Goal: Navigation & Orientation: Locate item on page

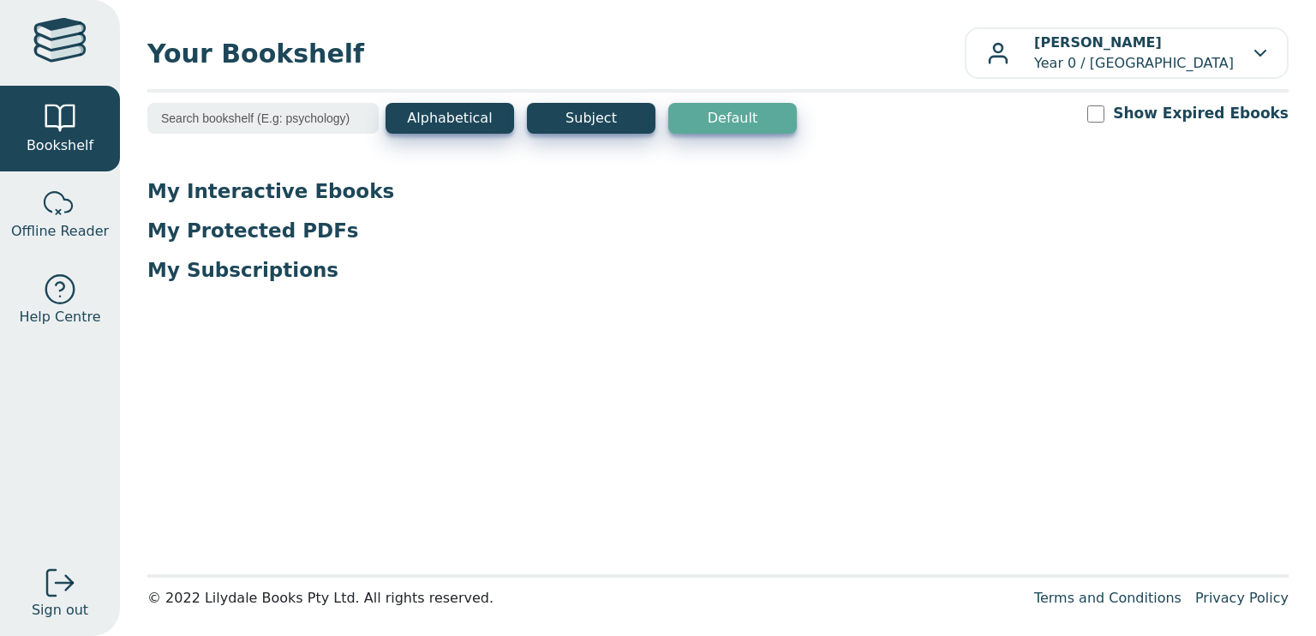
click at [302, 233] on p "My Protected PDFs" at bounding box center [717, 231] width 1141 height 26
click at [305, 198] on p "My Interactive Ebooks" at bounding box center [717, 191] width 1141 height 26
click at [315, 157] on main1 "Alphabetical Subject Default Show Expired Ebooks My Interactive Ebooks My Prote…" at bounding box center [717, 333] width 1141 height 461
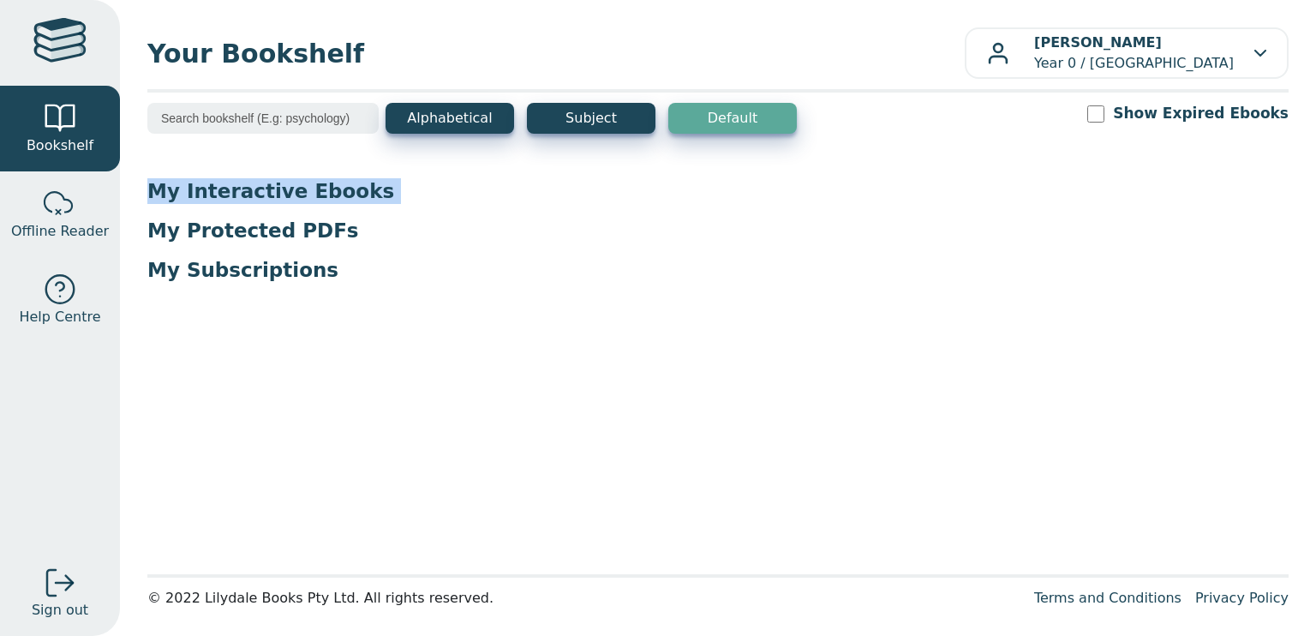
click at [315, 157] on main1 "Alphabetical Subject Default Show Expired Ebooks My Interactive Ebooks My Prote…" at bounding box center [717, 333] width 1141 height 461
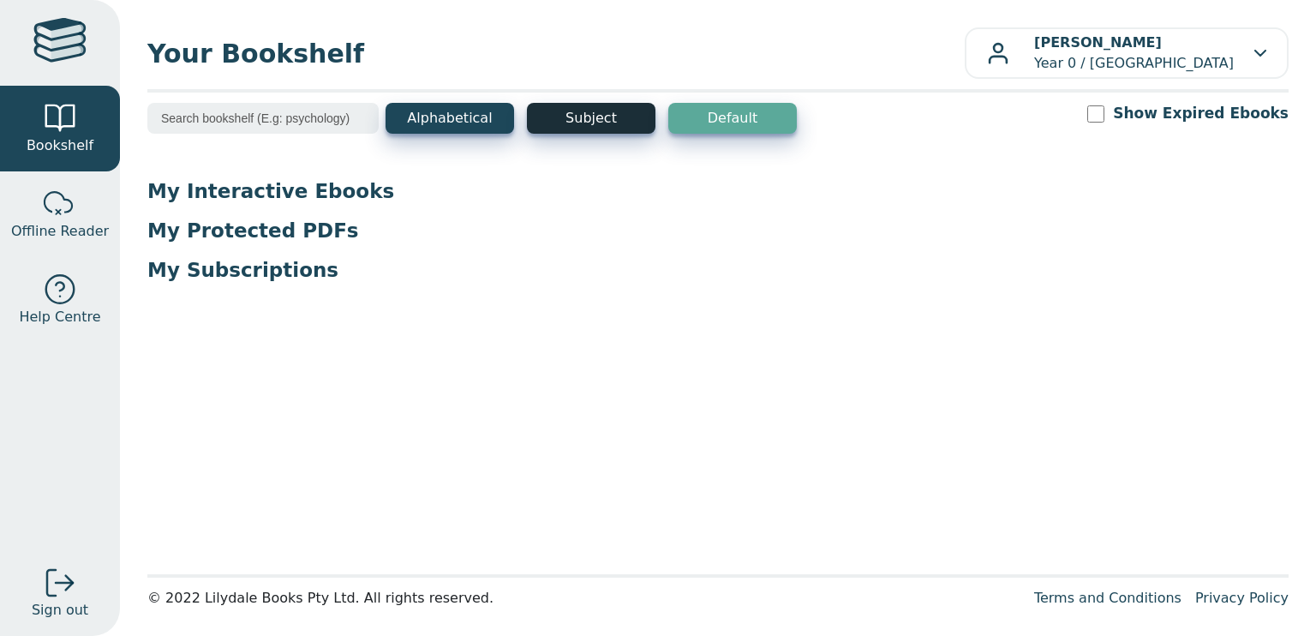
click at [562, 103] on button "Subject" at bounding box center [591, 118] width 128 height 31
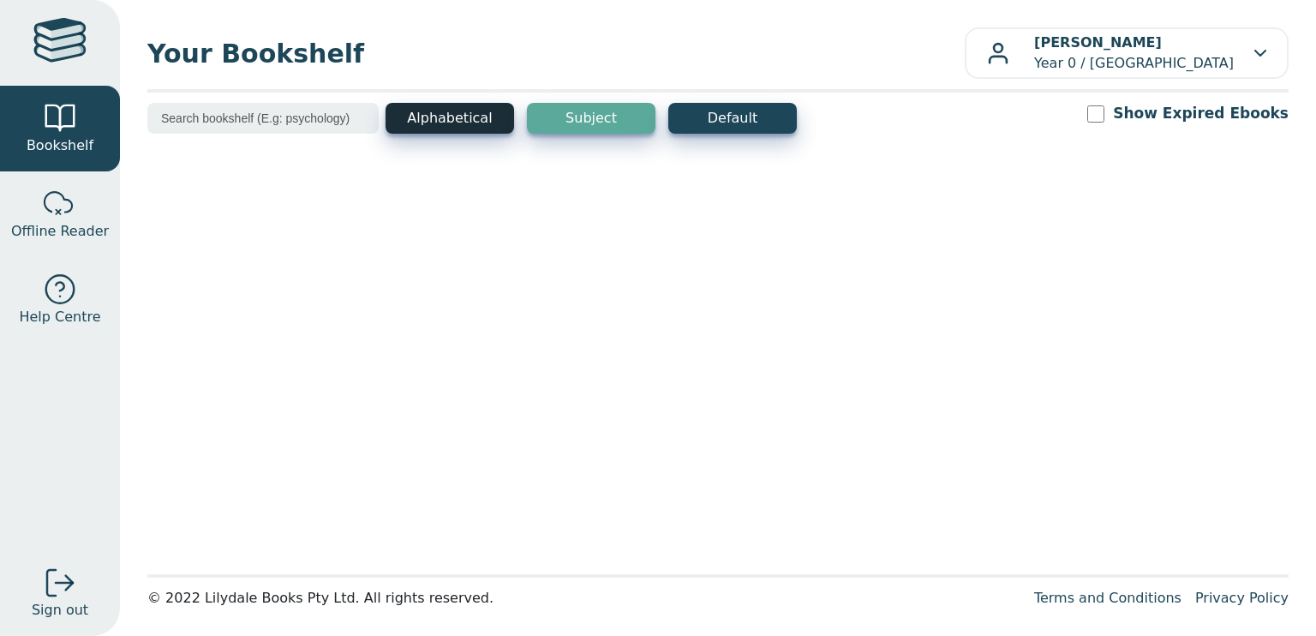
click at [474, 116] on button "Alphabetical" at bounding box center [449, 118] width 128 height 31
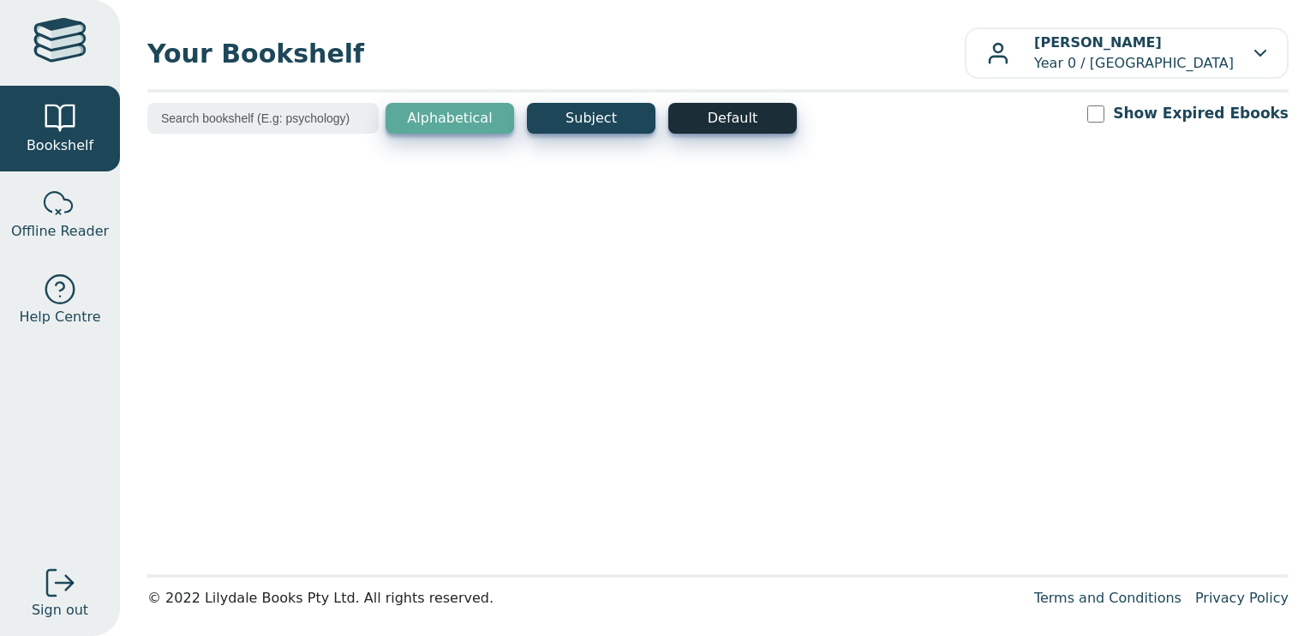
click at [743, 117] on button "Default" at bounding box center [732, 118] width 128 height 31
